Goal: Check status: Check status

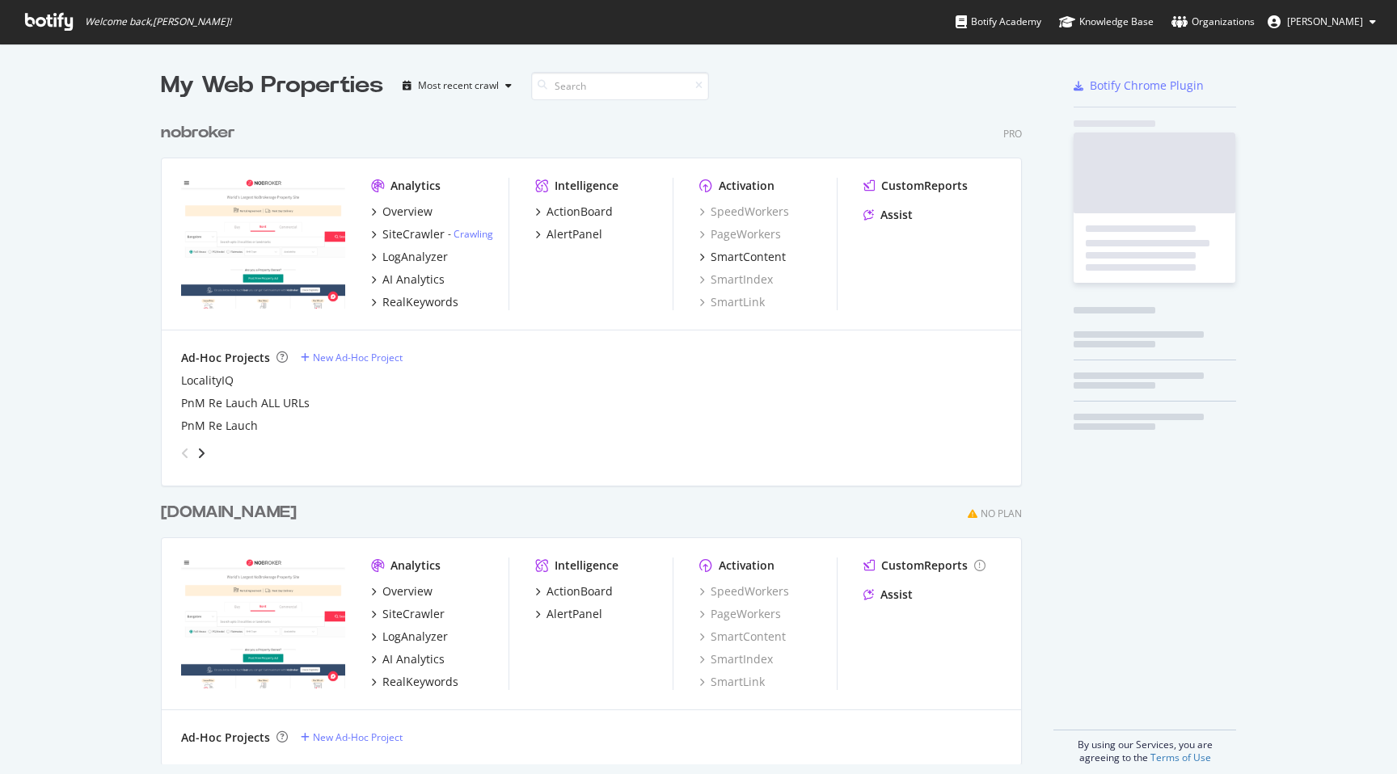
scroll to position [774, 1397]
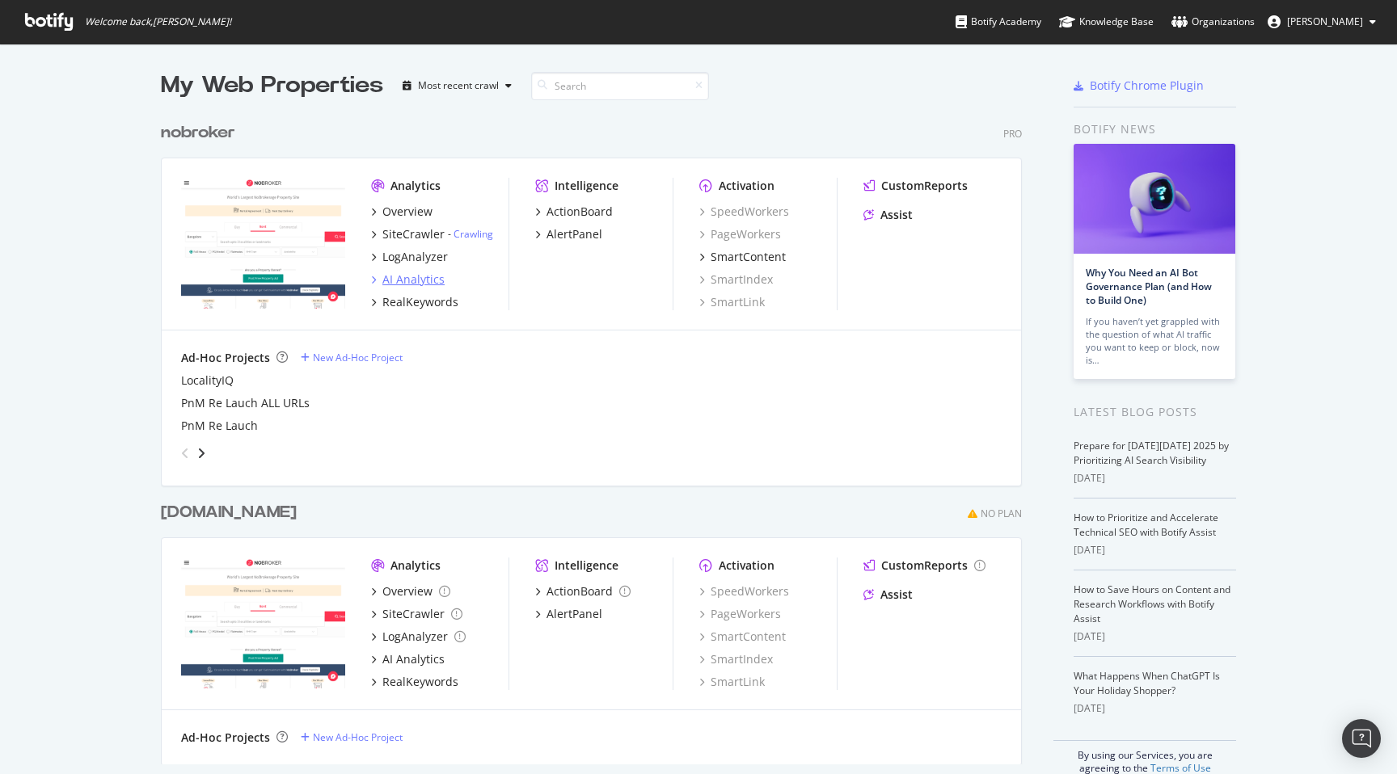
click at [395, 283] on div "AI Analytics" at bounding box center [413, 280] width 62 height 16
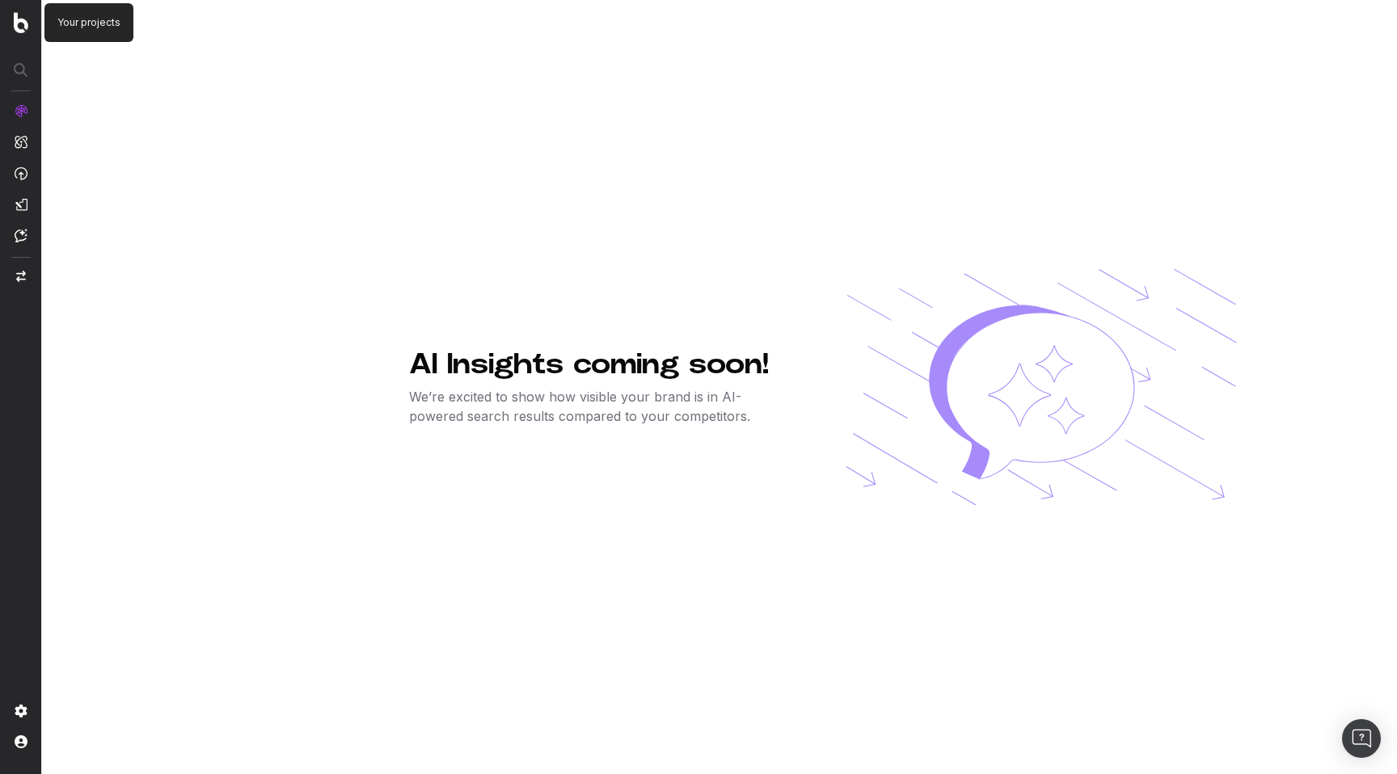
click at [19, 23] on img at bounding box center [21, 22] width 15 height 21
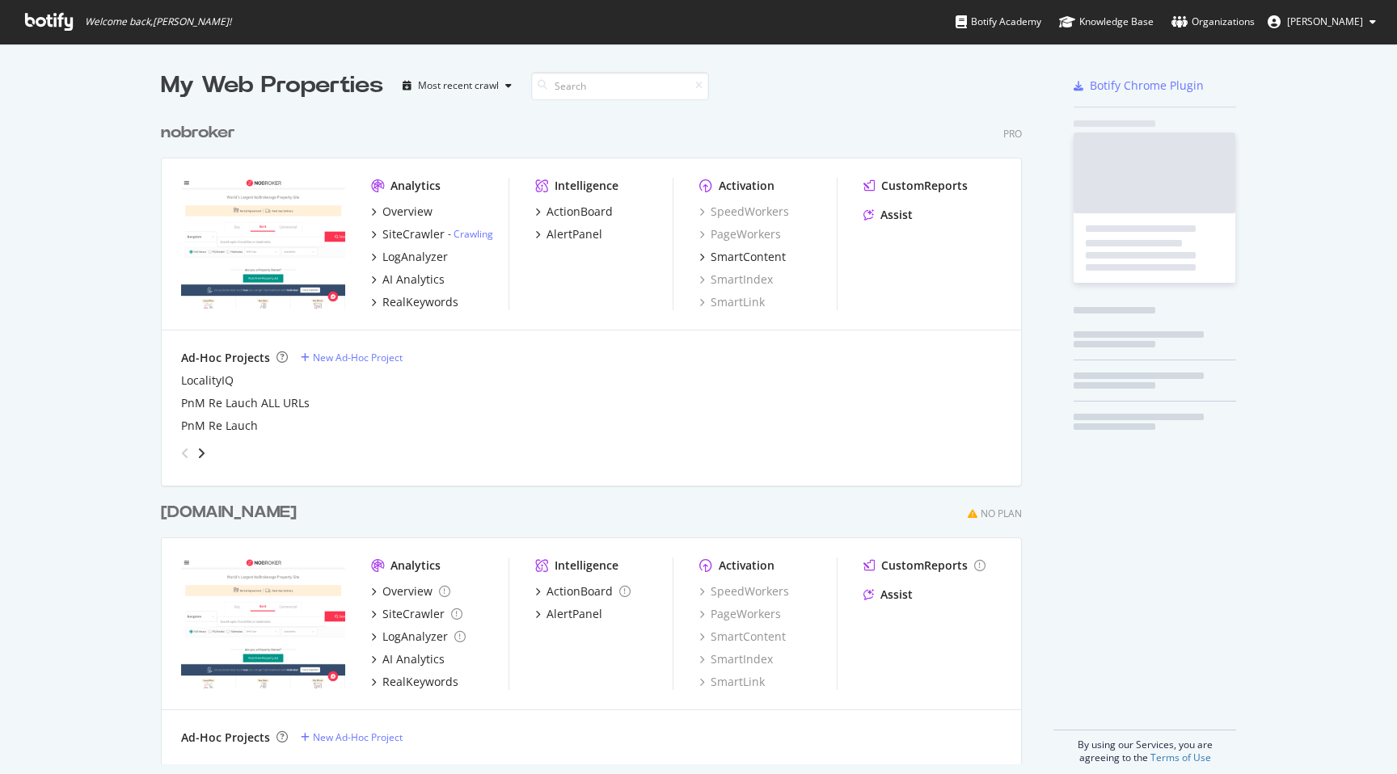
scroll to position [663, 874]
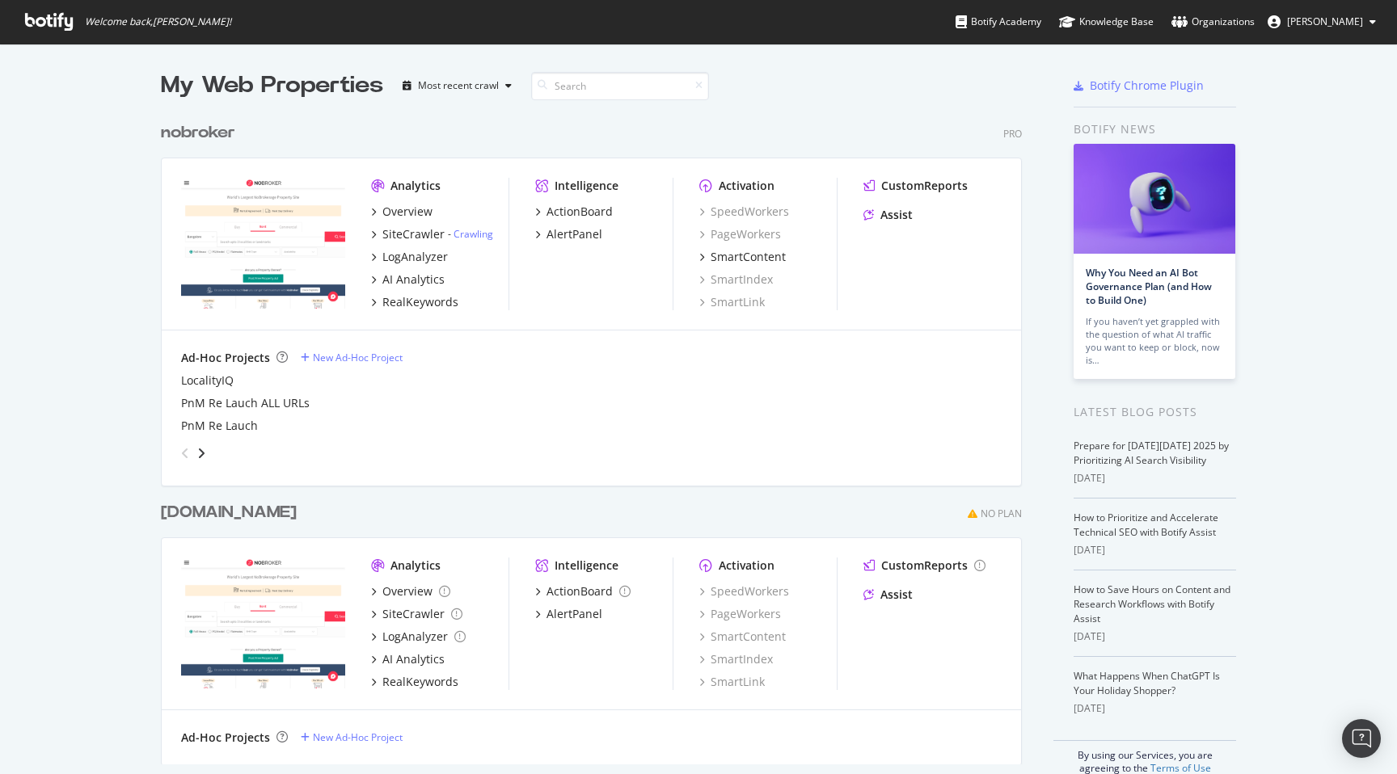
click at [68, 189] on div "My Web Properties Most recent crawl nobroker Pro Analytics Overview SiteCrawler…" at bounding box center [698, 422] width 1397 height 757
click at [480, 234] on link "Crawling" at bounding box center [474, 234] width 40 height 14
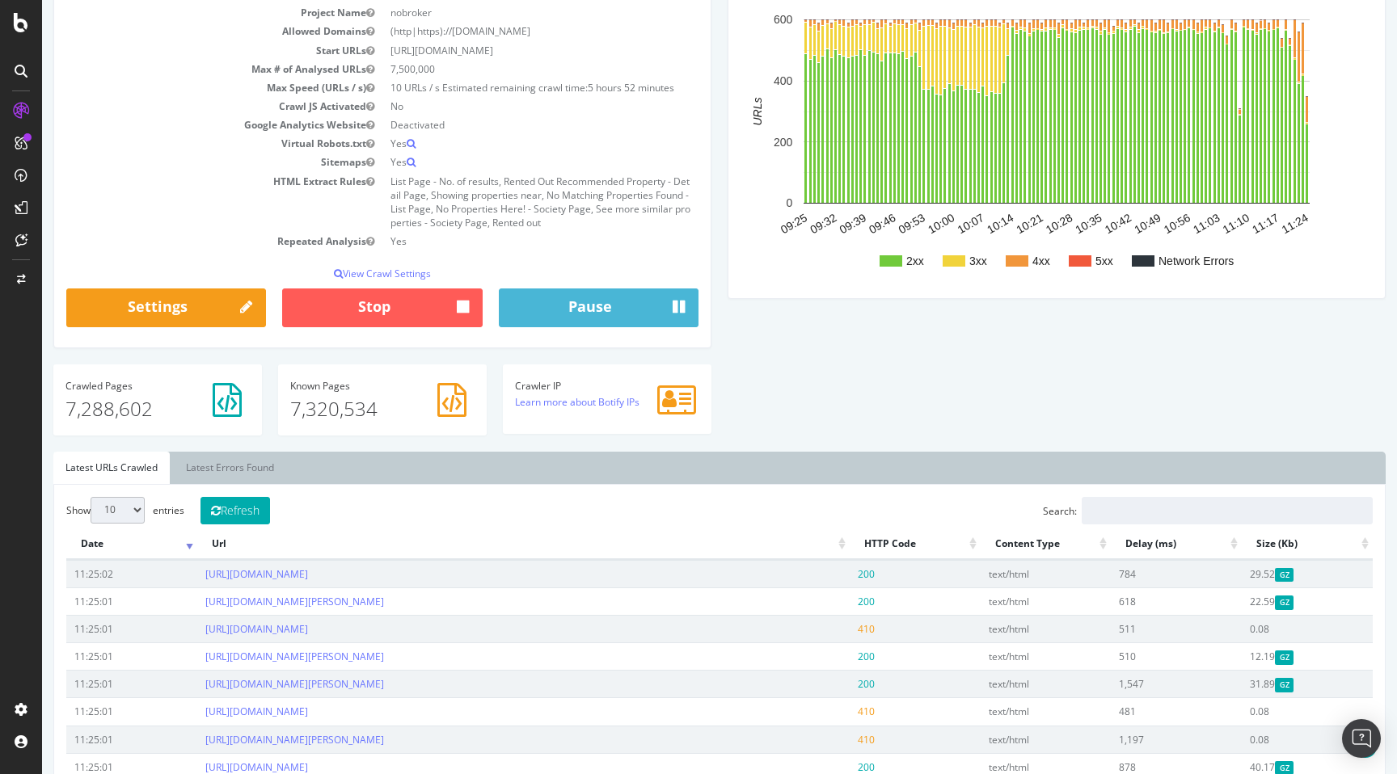
scroll to position [190, 0]
